Goal: Transaction & Acquisition: Book appointment/travel/reservation

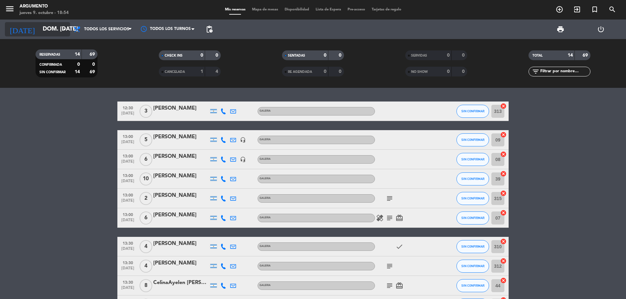
drag, startPoint x: 0, startPoint y: 0, endPoint x: 66, endPoint y: 35, distance: 74.3
click at [66, 35] on div "[DATE] dom. [DATE] arrow_drop_down" at bounding box center [37, 29] width 65 height 14
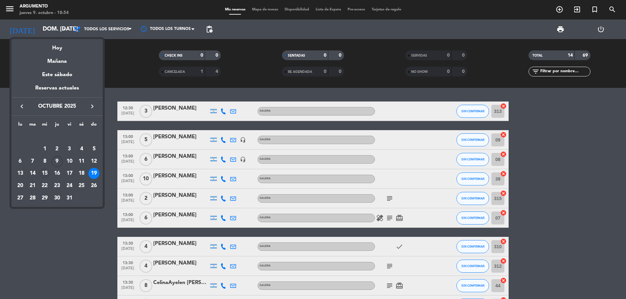
click at [46, 177] on div "15" at bounding box center [44, 173] width 11 height 11
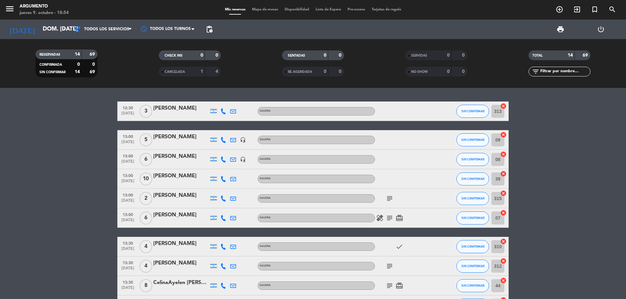
type input "mié. [DATE]"
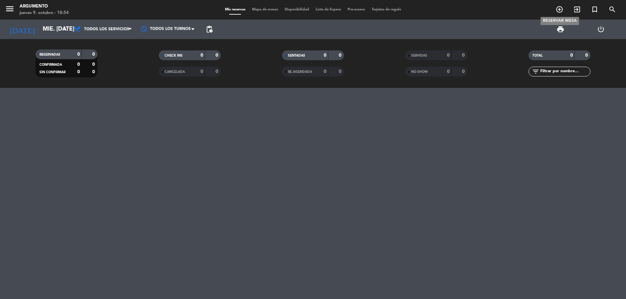
click at [561, 11] on icon "add_circle_outline" at bounding box center [559, 10] width 8 height 8
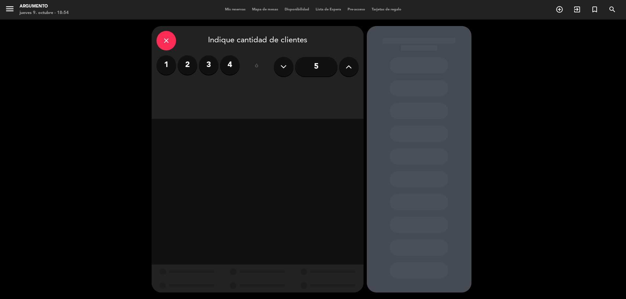
click at [348, 65] on icon at bounding box center [348, 67] width 6 height 10
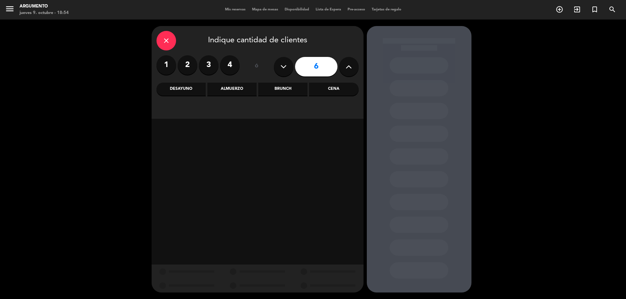
click at [348, 65] on icon at bounding box center [348, 67] width 6 height 10
click at [324, 89] on div "Cena" at bounding box center [333, 89] width 49 height 13
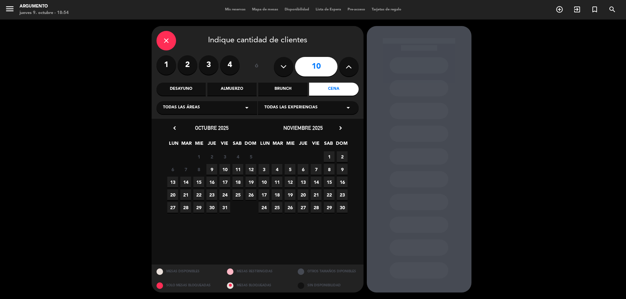
click at [345, 66] on button at bounding box center [349, 67] width 20 height 20
type input "12"
click at [220, 112] on div "Todas las áreas arrow_drop_down" at bounding box center [206, 107] width 101 height 13
click at [172, 134] on div "SALON" at bounding box center [207, 133] width 88 height 7
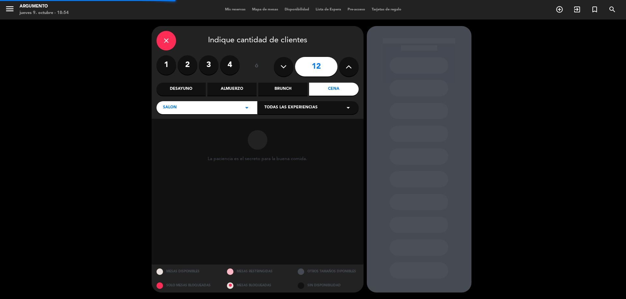
click at [311, 108] on span "Todas las experiencias" at bounding box center [290, 108] width 53 height 7
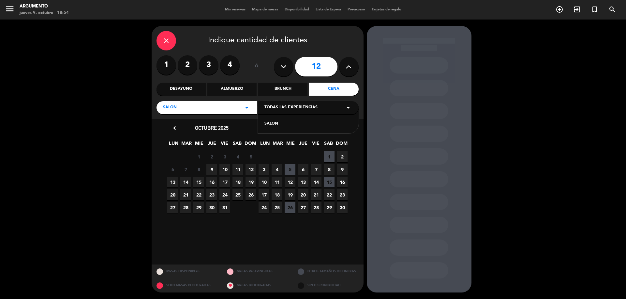
click at [277, 124] on div "SALON" at bounding box center [308, 124] width 88 height 7
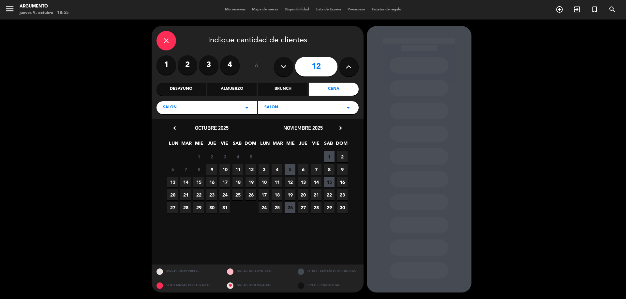
click at [200, 182] on span "15" at bounding box center [198, 182] width 11 height 11
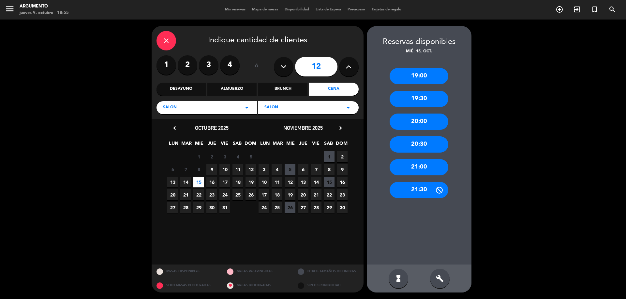
click at [430, 146] on div "20:30" at bounding box center [418, 145] width 59 height 16
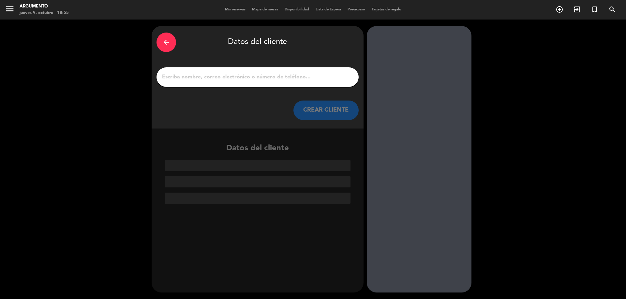
click at [218, 78] on input "1" at bounding box center [257, 77] width 192 height 9
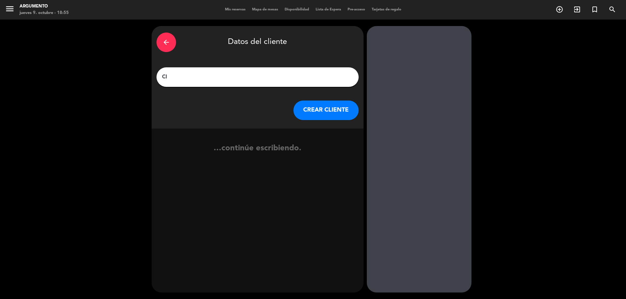
type input "C"
type input "[PERSON_NAME]"
click at [329, 113] on button "CREAR CLIENTE" at bounding box center [325, 111] width 65 height 20
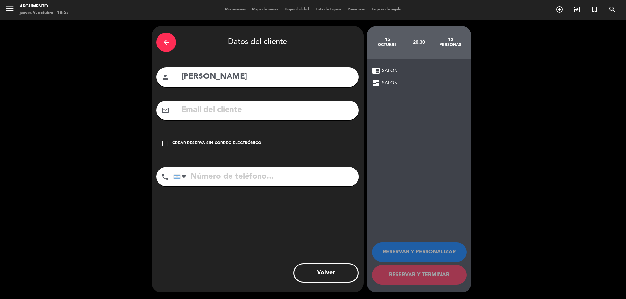
click at [232, 75] on input "[PERSON_NAME]" at bounding box center [267, 76] width 173 height 13
type input "[PERSON_NAME]"
click at [237, 180] on input "tel" at bounding box center [265, 177] width 185 height 20
type input "3516799547"
click at [204, 143] on div "Crear reserva sin correo electrónico" at bounding box center [216, 143] width 89 height 7
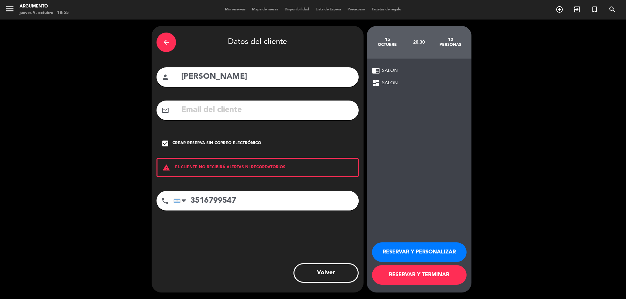
click at [423, 254] on button "RESERVAR Y PERSONALIZAR" at bounding box center [419, 253] width 94 height 20
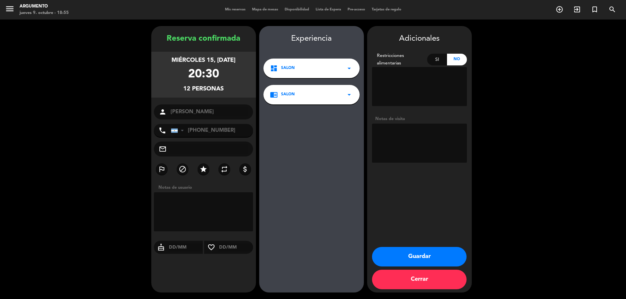
click at [413, 258] on button "Guardar" at bounding box center [419, 257] width 94 height 20
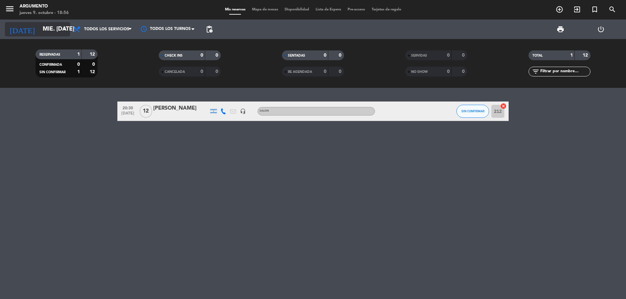
click at [52, 26] on input "mié. [DATE]" at bounding box center [77, 29] width 76 height 13
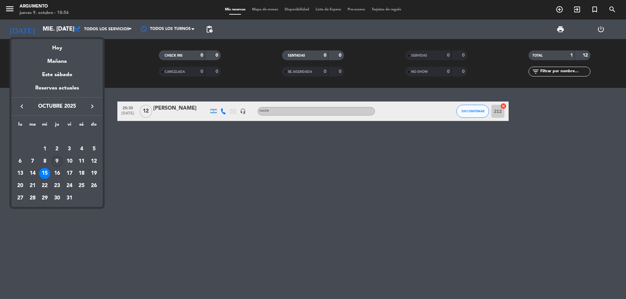
click at [57, 163] on div "9" at bounding box center [56, 161] width 11 height 11
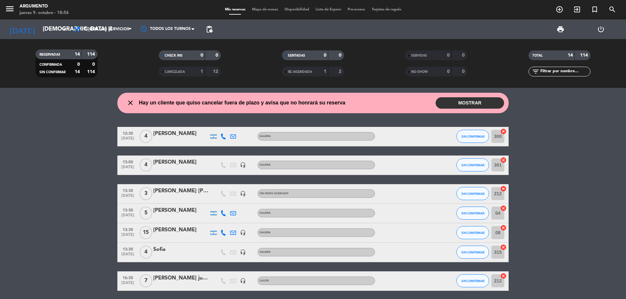
click at [460, 109] on button "MOSTRAR" at bounding box center [469, 102] width 68 height 11
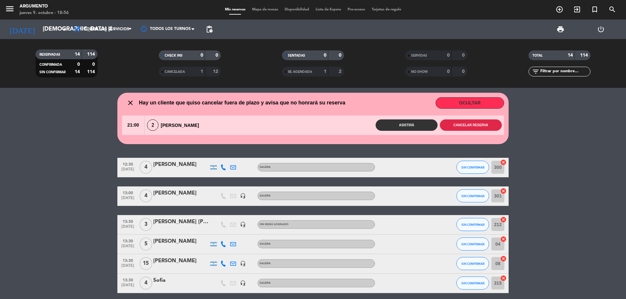
click at [464, 125] on button "Cancelar reserva" at bounding box center [471, 125] width 62 height 11
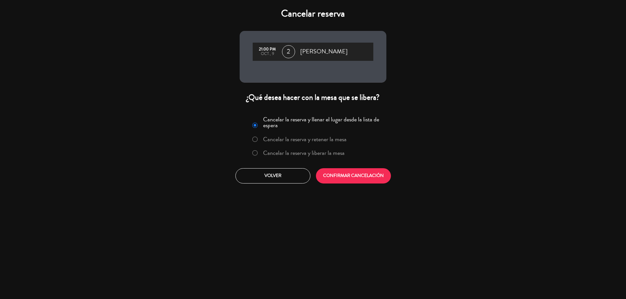
drag, startPoint x: 308, startPoint y: 160, endPoint x: 312, endPoint y: 164, distance: 6.2
click at [308, 156] on label "Cancelar la reserva y liberar la mesa" at bounding box center [303, 153] width 81 height 6
drag, startPoint x: 322, startPoint y: 177, endPoint x: 326, endPoint y: 181, distance: 5.1
click at [323, 179] on button "CONFIRMAR CANCELACIÓN" at bounding box center [353, 175] width 75 height 15
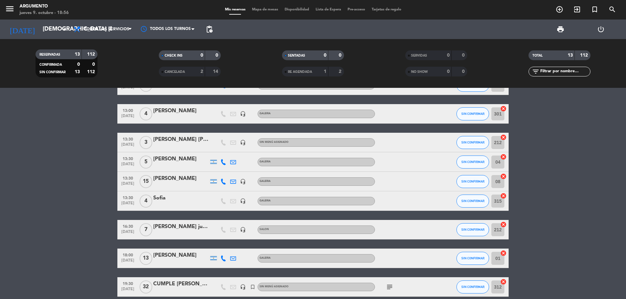
scroll to position [162, 0]
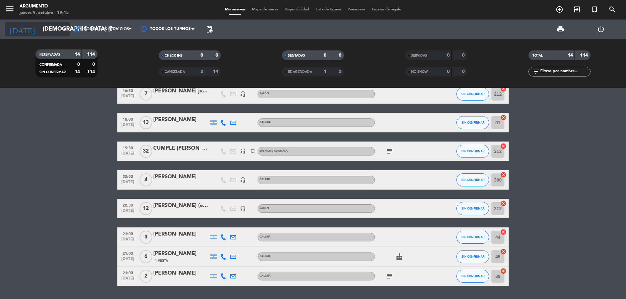
click at [46, 26] on input "[DEMOGRAPHIC_DATA] [DATE]" at bounding box center [77, 29] width 76 height 13
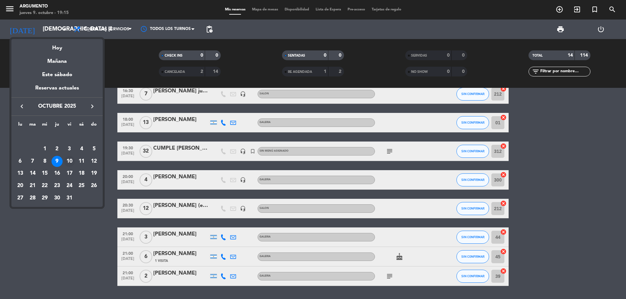
click at [70, 157] on div "10" at bounding box center [69, 161] width 11 height 11
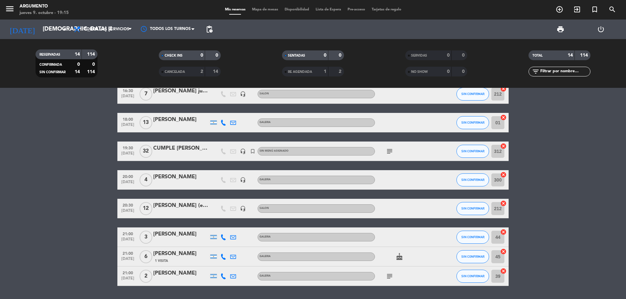
type input "vie. [DATE]"
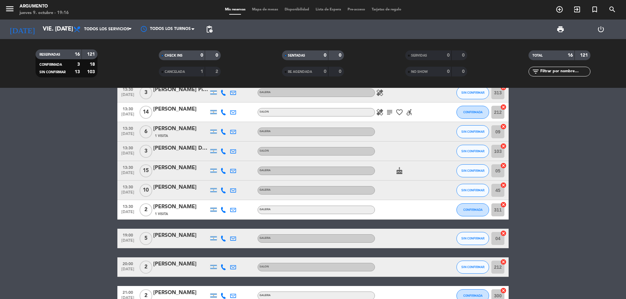
scroll to position [0, 0]
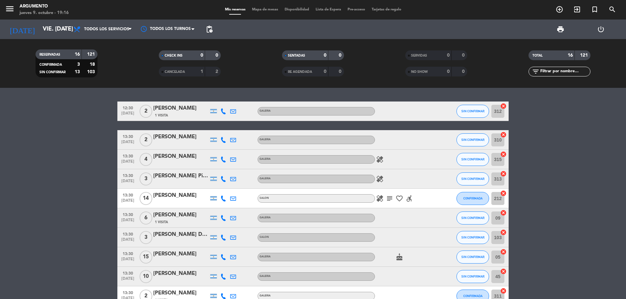
click at [179, 254] on div "[PERSON_NAME]" at bounding box center [180, 254] width 55 height 8
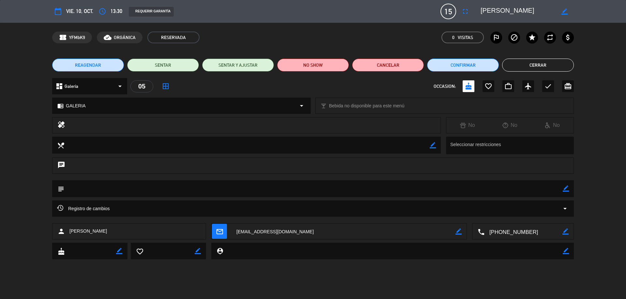
click at [85, 86] on div "dashboard Galeria arrow_drop_down" at bounding box center [89, 86] width 75 height 16
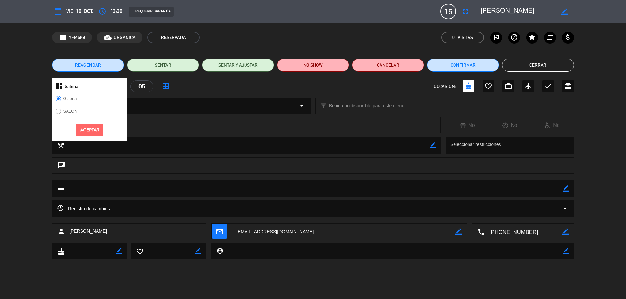
drag, startPoint x: 70, startPoint y: 111, endPoint x: 70, endPoint y: 115, distance: 4.0
click at [70, 111] on label "SALON" at bounding box center [70, 111] width 14 height 4
click at [88, 130] on button "Aceptar" at bounding box center [89, 129] width 27 height 11
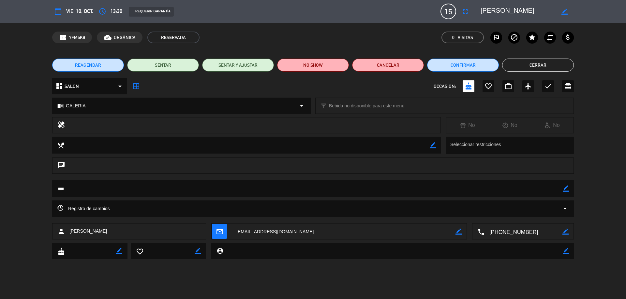
click at [94, 108] on div "chrome_reader_mode GALERIA arrow_drop_down" at bounding box center [181, 106] width 258 height 16
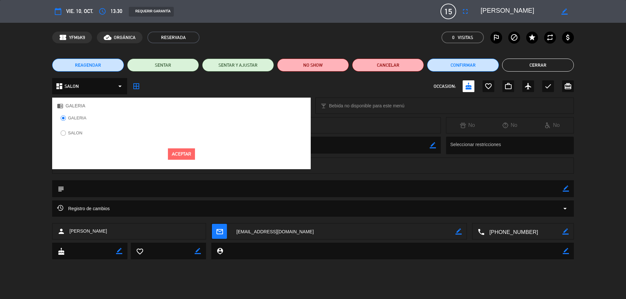
click at [75, 135] on label "SALON" at bounding box center [75, 133] width 14 height 4
click at [178, 153] on button "Aceptar" at bounding box center [181, 154] width 27 height 11
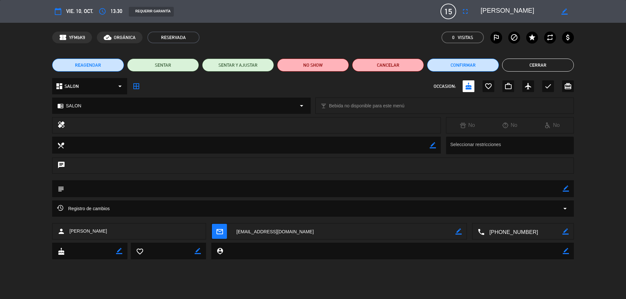
click at [538, 71] on button "Cerrar" at bounding box center [538, 65] width 72 height 13
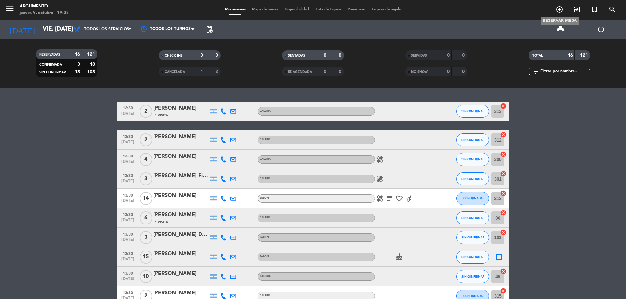
click at [552, 7] on span "add_circle_outline" at bounding box center [559, 9] width 18 height 11
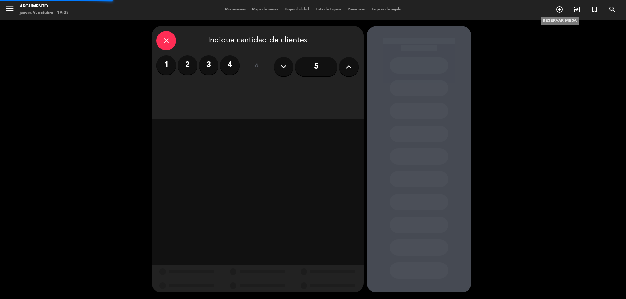
click at [560, 8] on icon "add_circle_outline" at bounding box center [559, 10] width 8 height 8
click at [201, 72] on label "3" at bounding box center [209, 65] width 20 height 20
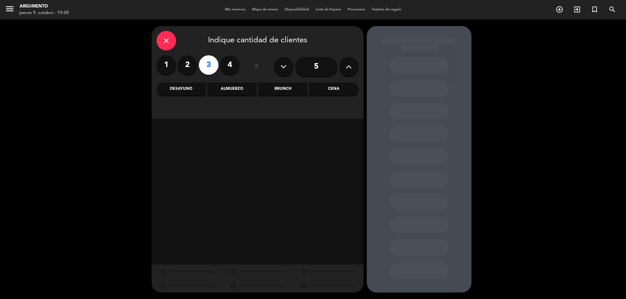
click at [326, 88] on div "Cena" at bounding box center [333, 89] width 49 height 13
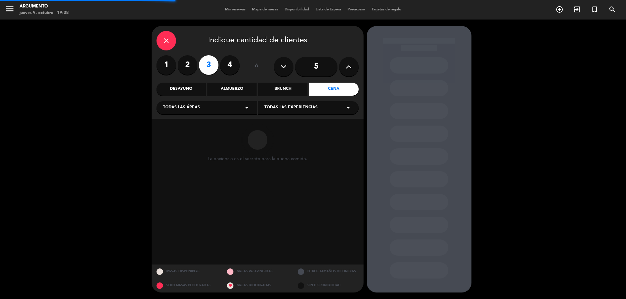
click at [217, 109] on div "Todas las áreas arrow_drop_down" at bounding box center [206, 107] width 101 height 13
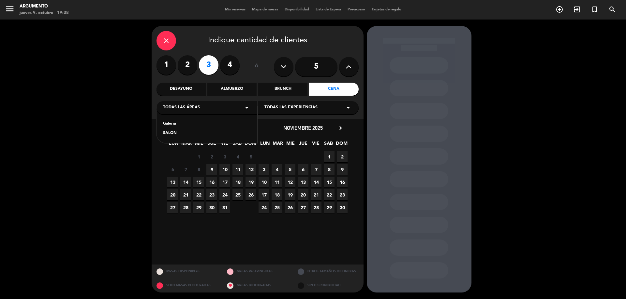
click at [175, 124] on div "Galeria" at bounding box center [207, 124] width 88 height 7
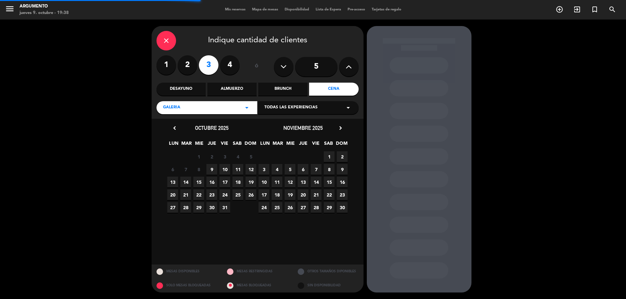
click at [283, 109] on span "Todas las experiencias" at bounding box center [290, 108] width 53 height 7
click at [273, 121] on div "GALERIA" at bounding box center [308, 120] width 101 height 28
click at [274, 124] on div "GALERIA" at bounding box center [308, 124] width 88 height 7
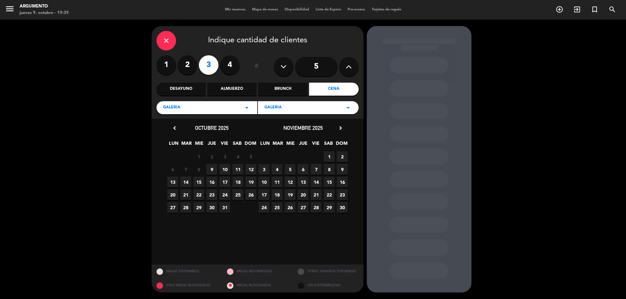
click at [210, 167] on span "9" at bounding box center [211, 169] width 11 height 11
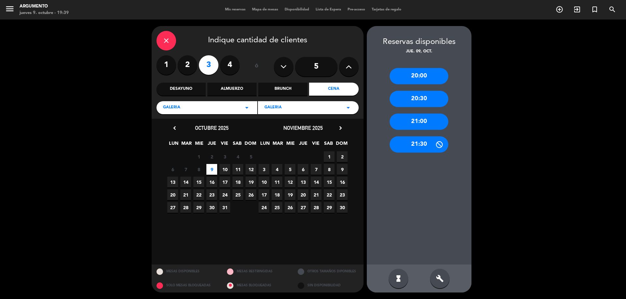
click at [424, 97] on div "20:30" at bounding box center [418, 99] width 59 height 16
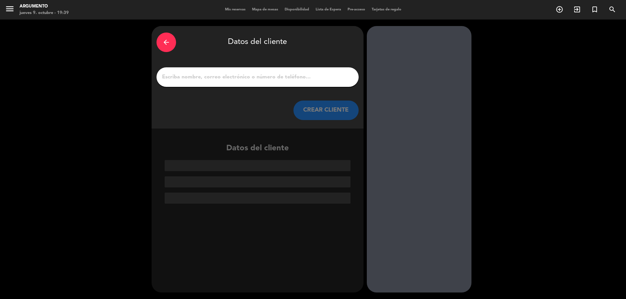
click at [197, 77] on input "1" at bounding box center [257, 77] width 192 height 9
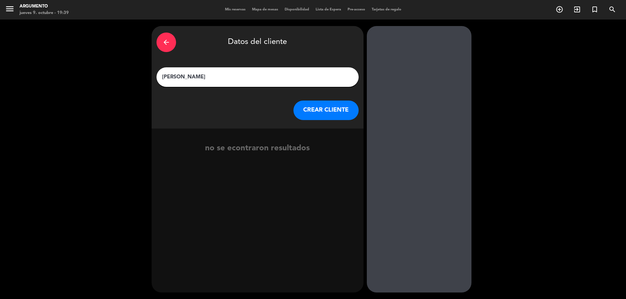
type input "[PERSON_NAME]"
click at [321, 107] on button "CREAR CLIENTE" at bounding box center [325, 111] width 65 height 20
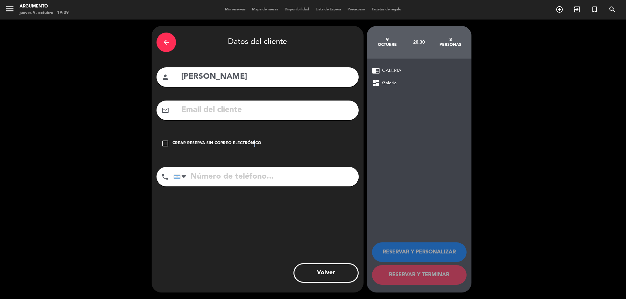
drag, startPoint x: 250, startPoint y: 134, endPoint x: 249, endPoint y: 142, distance: 7.6
click at [249, 135] on div "check_box_outline_blank Crear reserva sin correo electrónico" at bounding box center [257, 144] width 202 height 20
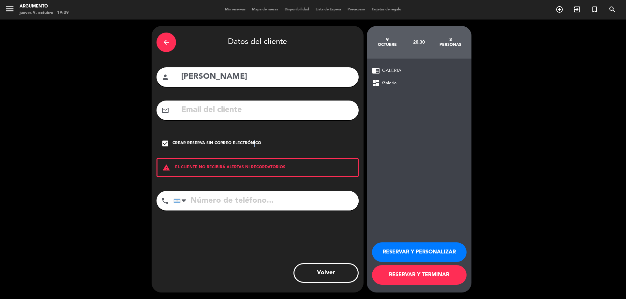
click at [398, 252] on button "RESERVAR Y PERSONALIZAR" at bounding box center [419, 253] width 94 height 20
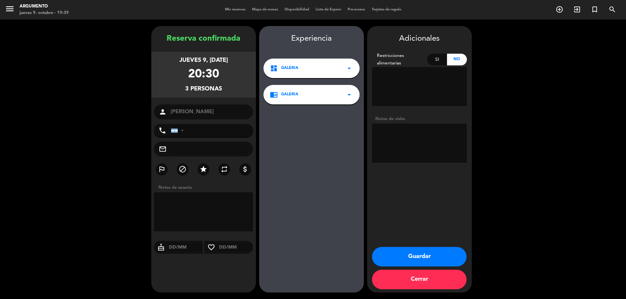
click at [418, 256] on button "Guardar" at bounding box center [419, 257] width 94 height 20
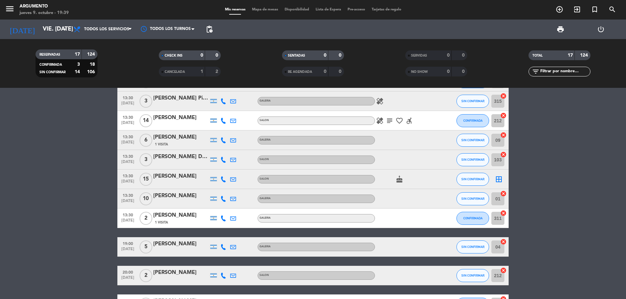
scroll to position [98, 0]
click at [54, 29] on input "vie. [DATE]" at bounding box center [77, 29] width 76 height 13
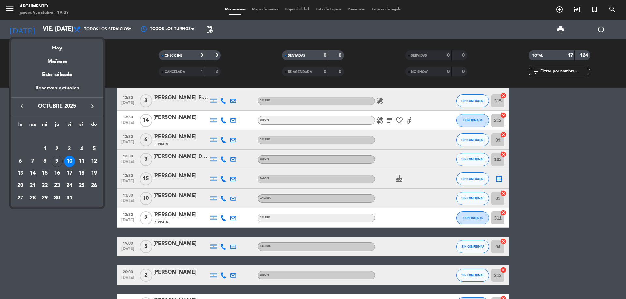
click at [56, 156] on td "9" at bounding box center [57, 161] width 12 height 12
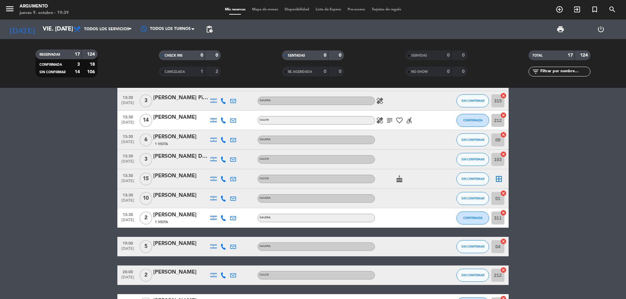
type input "[DEMOGRAPHIC_DATA] [DATE]"
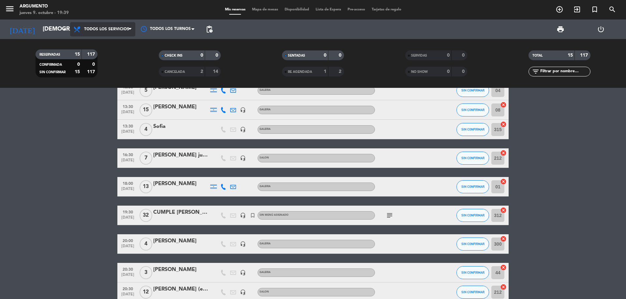
click at [114, 31] on span "Todos los servicios" at bounding box center [106, 29] width 45 height 5
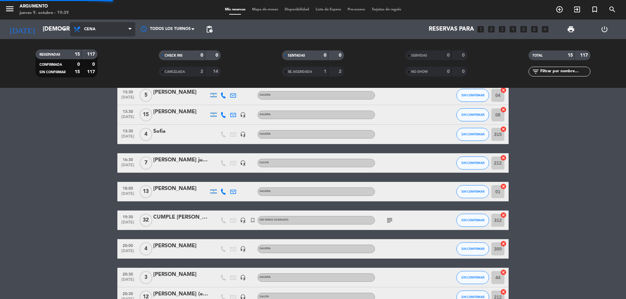
click at [102, 98] on ng-component "menu Argumento jueves 9. octubre - 19:39 Mis reservas Mapa de mesas Disponibili…" at bounding box center [313, 149] width 626 height 299
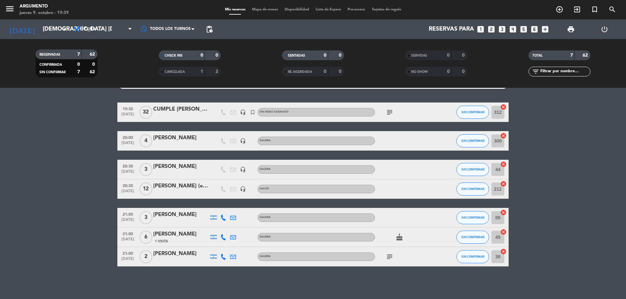
scroll to position [0, 0]
